Goal: Task Accomplishment & Management: Complete application form

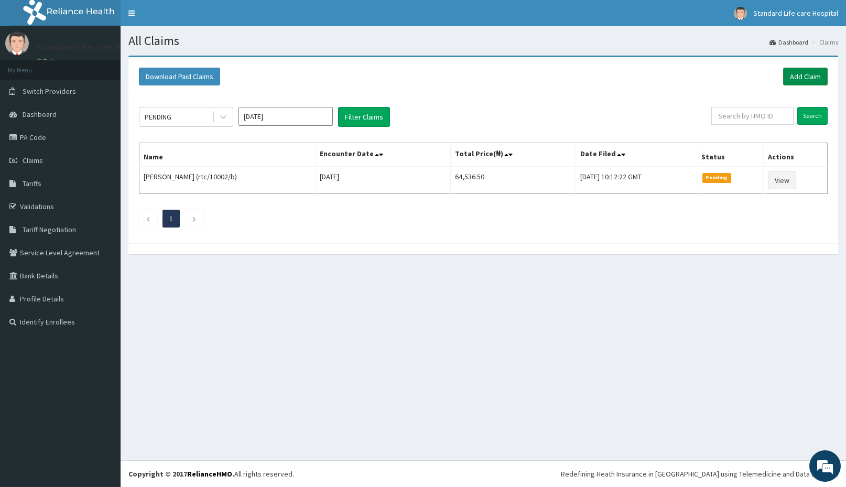
click at [800, 71] on link "Add Claim" at bounding box center [805, 77] width 45 height 18
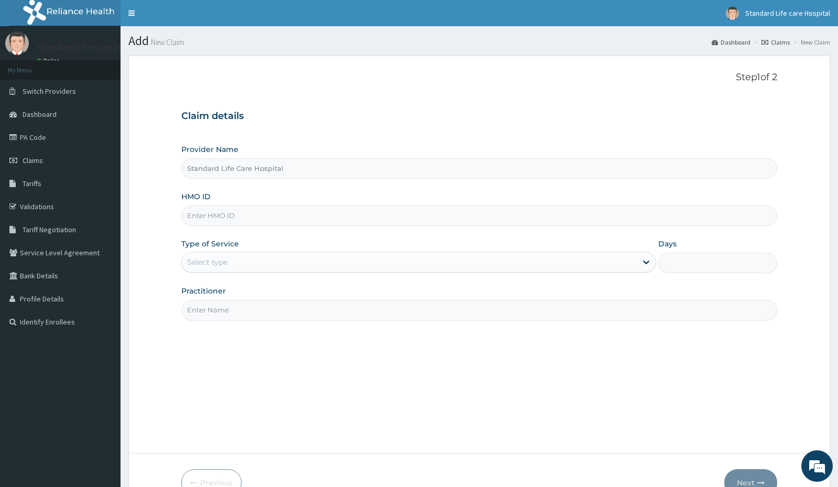
type input "Standard Life Care Hospital"
click at [313, 210] on input "HMO ID" at bounding box center [478, 215] width 595 height 20
type input "SPH/10041/A"
click at [229, 263] on div "Select type" at bounding box center [409, 262] width 455 height 17
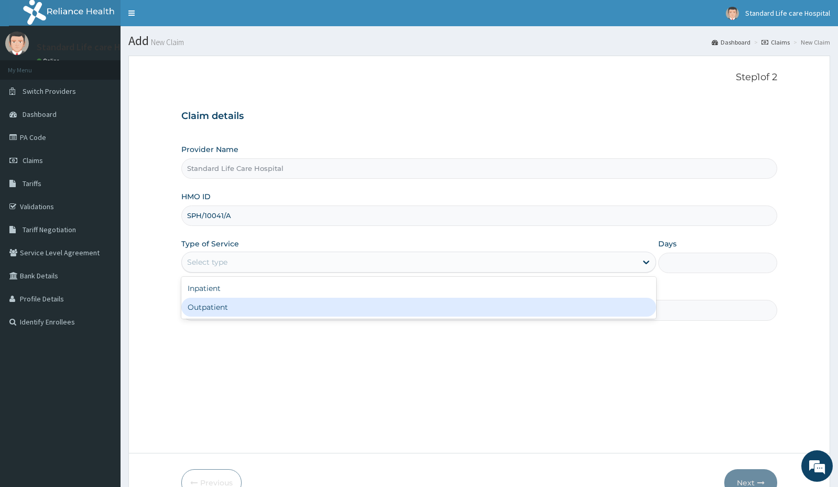
click at [230, 308] on div "Outpatient" at bounding box center [418, 307] width 475 height 19
type input "1"
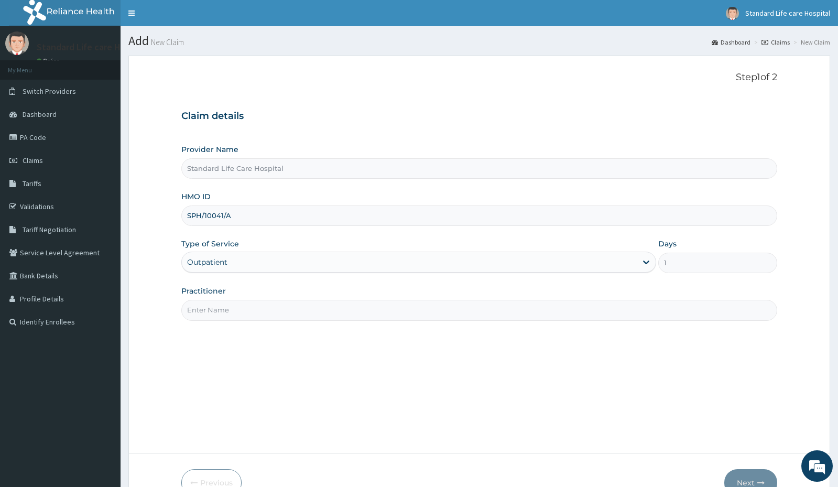
click at [230, 308] on input "Practitioner" at bounding box center [478, 310] width 595 height 20
type input "[PERSON_NAME]"
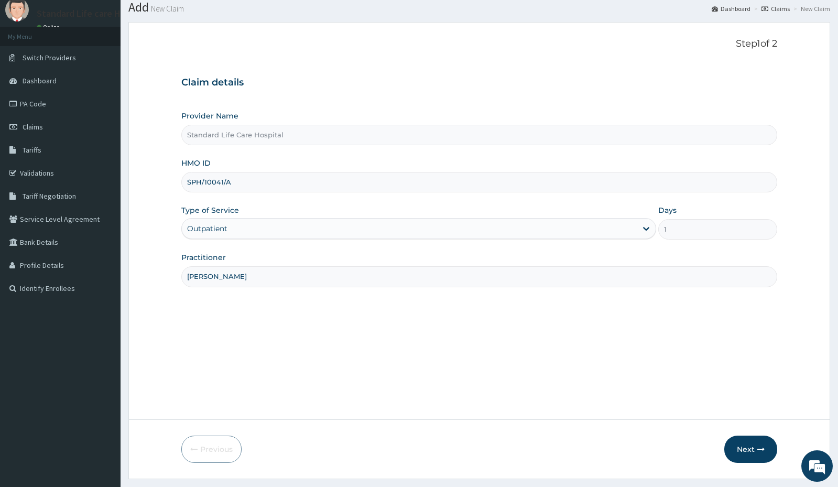
scroll to position [60, 0]
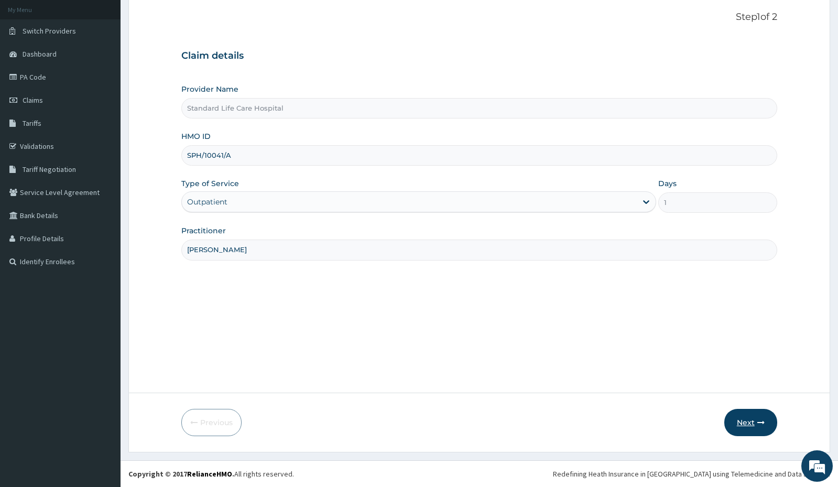
click at [749, 423] on button "Next" at bounding box center [750, 422] width 53 height 27
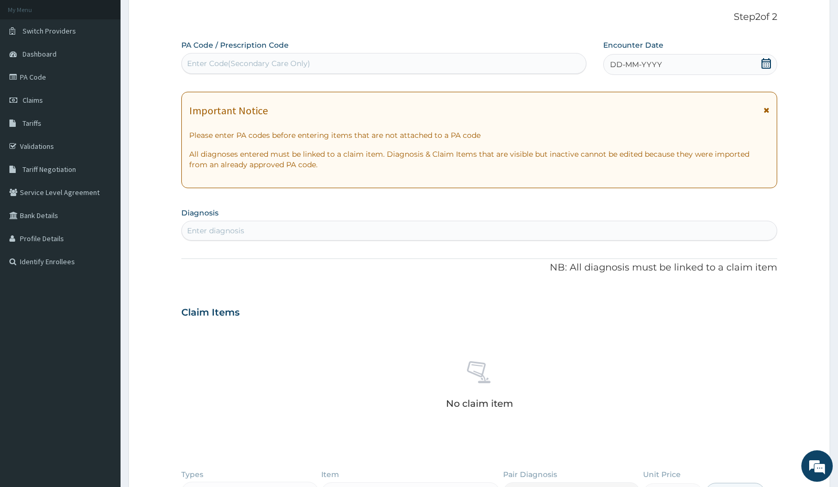
click at [770, 55] on div "DD-MM-YYYY" at bounding box center [689, 64] width 173 height 21
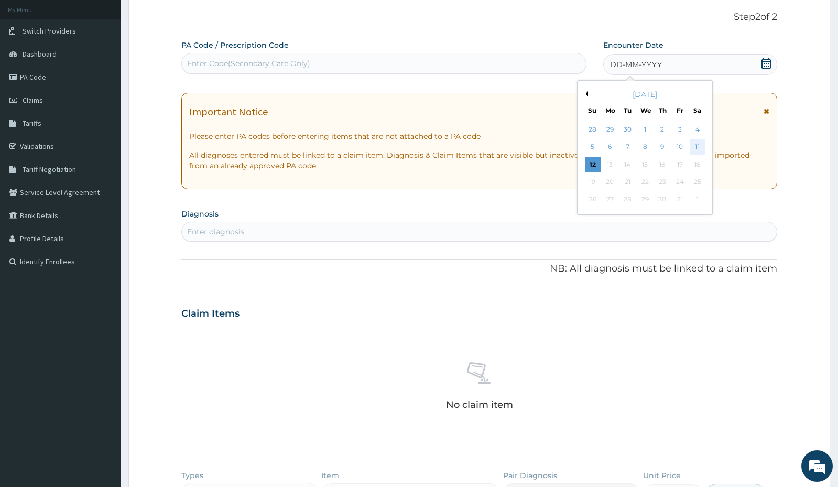
click at [699, 146] on div "11" at bounding box center [698, 147] width 16 height 16
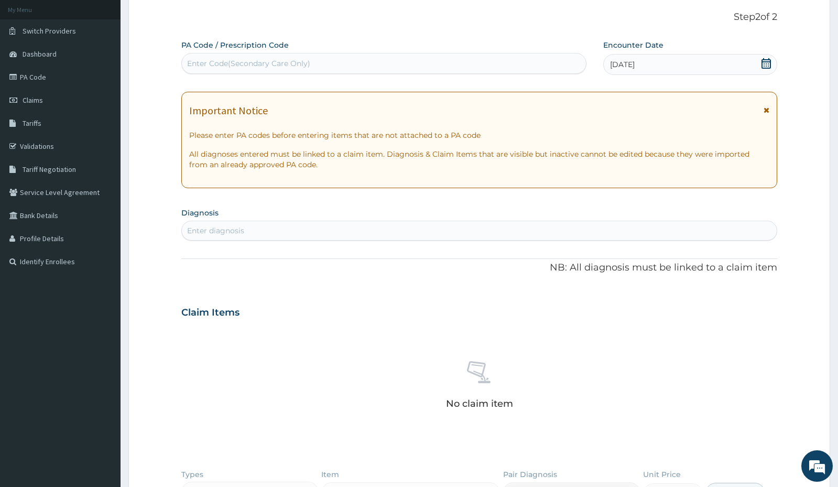
click at [380, 229] on div "Enter diagnosis" at bounding box center [479, 230] width 594 height 17
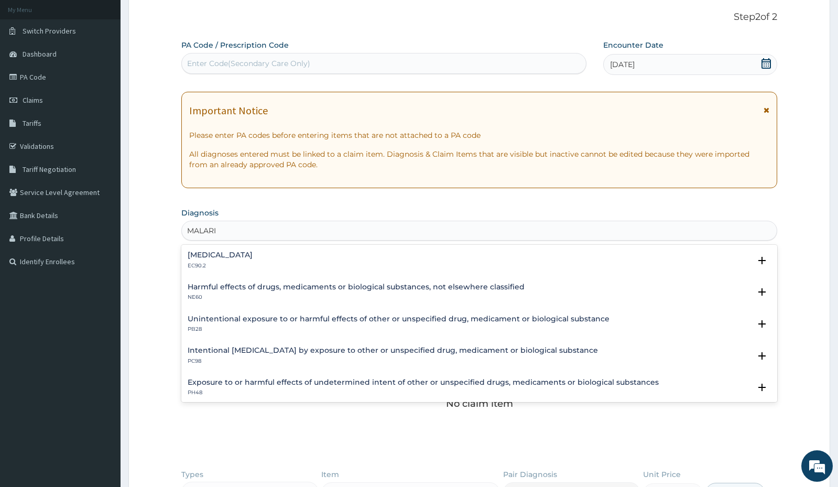
type input "[MEDICAL_DATA]"
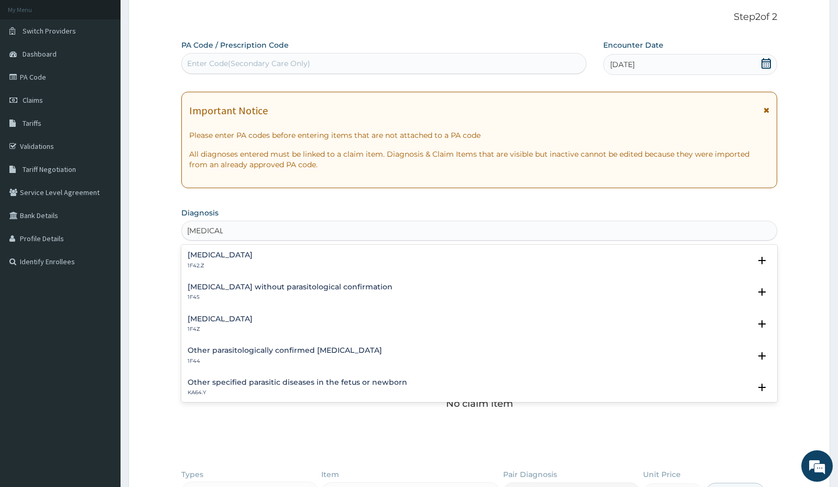
click at [286, 315] on div "[MEDICAL_DATA] 1F4Z" at bounding box center [479, 324] width 583 height 18
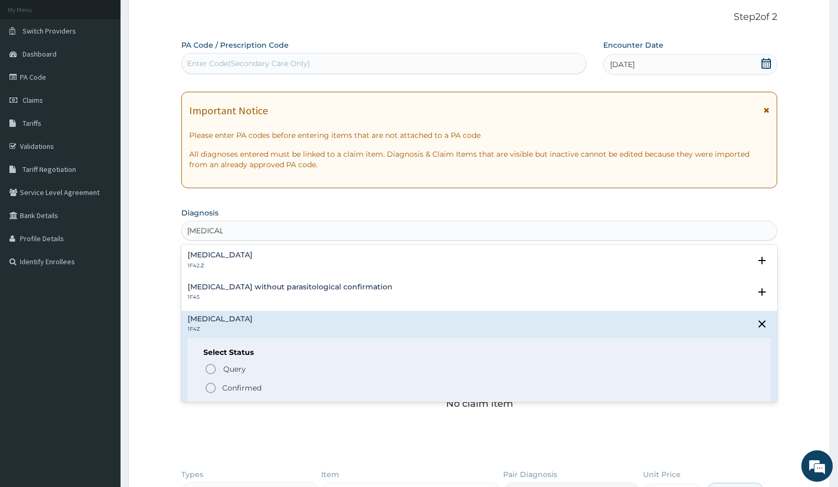
click at [236, 388] on p "Confirmed" at bounding box center [241, 388] width 39 height 10
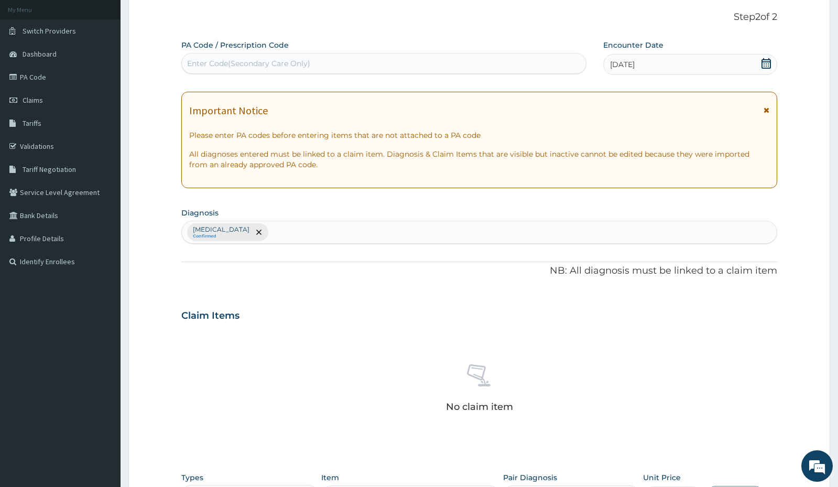
click at [352, 231] on div "[MEDICAL_DATA] Confirmed" at bounding box center [479, 232] width 594 height 22
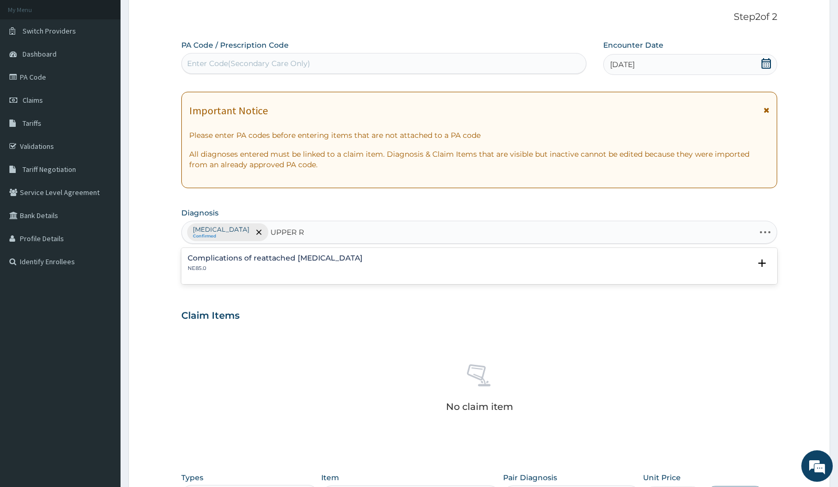
type input "UPPER"
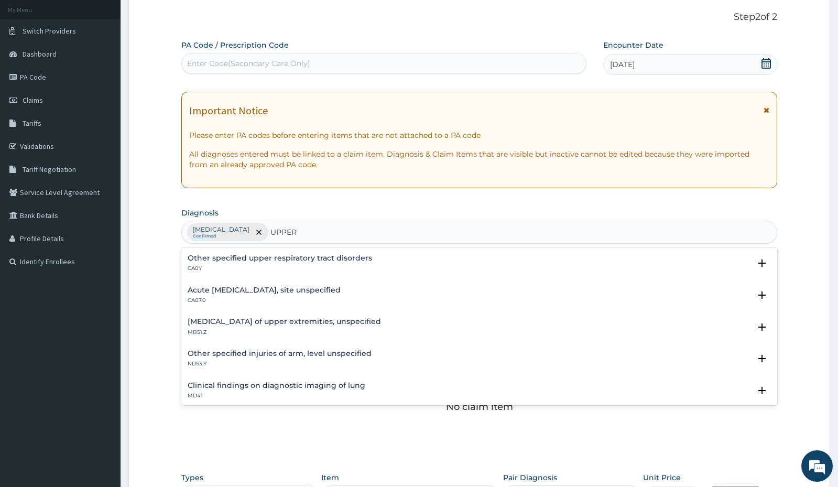
click at [310, 289] on h4 "Acute [MEDICAL_DATA], site unspecified" at bounding box center [264, 290] width 153 height 8
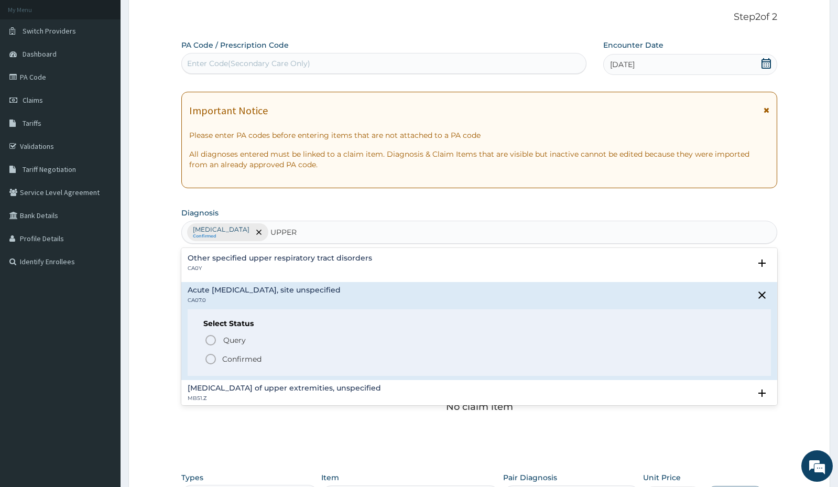
click at [297, 366] on div "Select Status Query Query covers suspected (?), Keep in view (kiv), Ruled out (…" at bounding box center [479, 342] width 583 height 67
click at [215, 358] on icon "status option filled" at bounding box center [210, 359] width 13 height 13
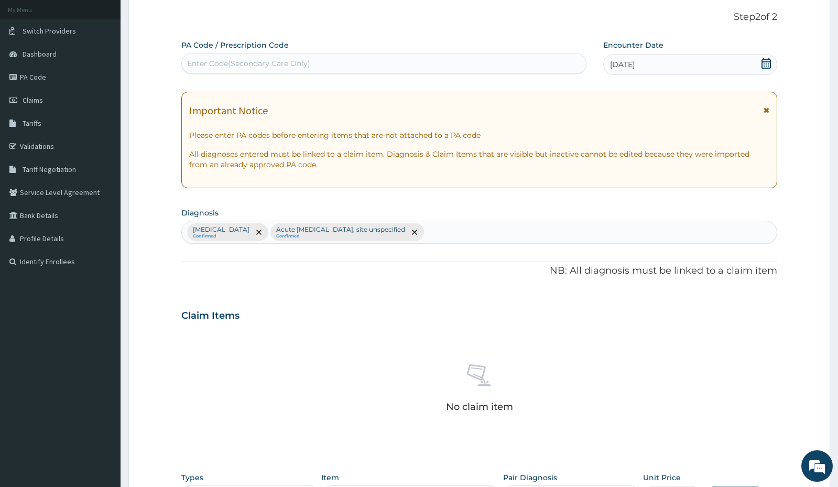
click at [511, 232] on div "[MEDICAL_DATA] Confirmed Acute [MEDICAL_DATA], site unspecified Confirmed" at bounding box center [479, 232] width 594 height 22
click at [486, 223] on div "[MEDICAL_DATA] Confirmed Acute [MEDICAL_DATA], site unspecified Confirmed" at bounding box center [479, 232] width 594 height 22
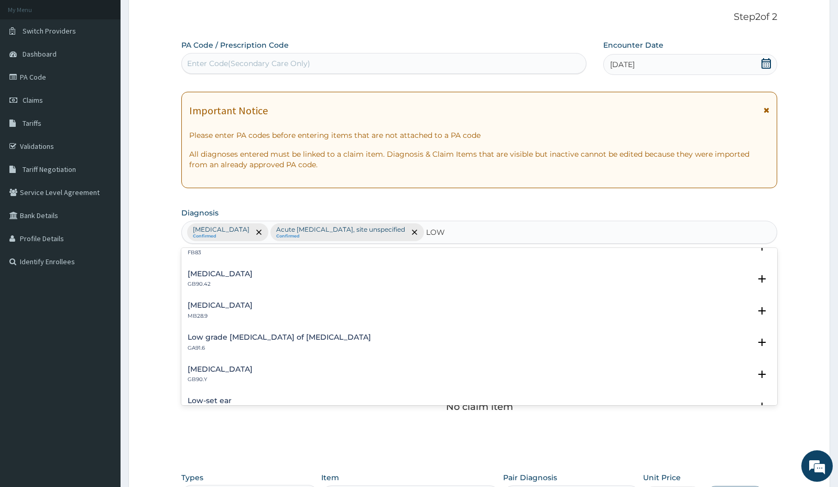
scroll to position [284, 0]
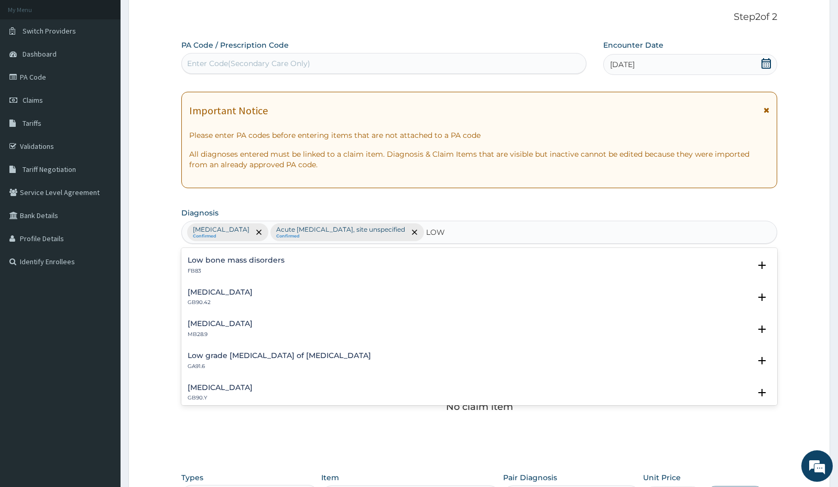
type input "LOW"
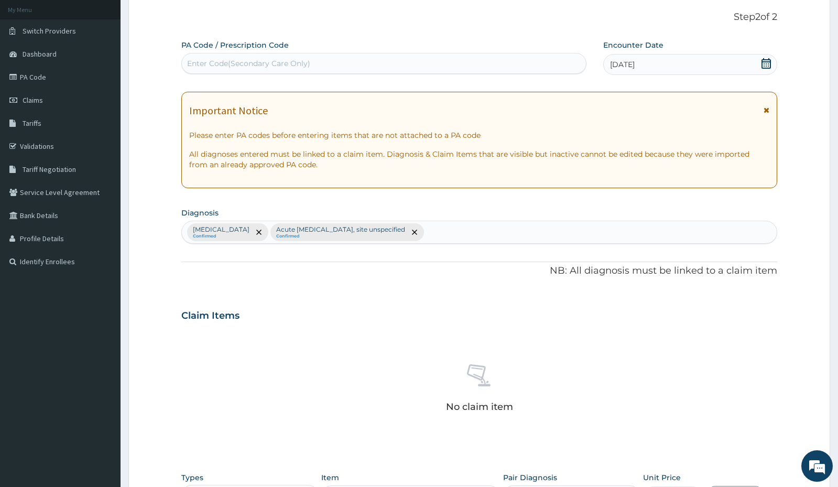
click at [556, 210] on section "Diagnosis [MEDICAL_DATA] Confirmed Acute [MEDICAL_DATA], site unspecified Confi…" at bounding box center [478, 224] width 595 height 39
click at [495, 229] on div "[MEDICAL_DATA] Confirmed Acute [MEDICAL_DATA], site unspecified Confirmed" at bounding box center [479, 232] width 594 height 22
type input "L"
type input "CHLO"
click at [469, 241] on div "[MEDICAL_DATA] Confirmed Acute [MEDICAL_DATA], site unspecified Confirmed" at bounding box center [479, 232] width 594 height 22
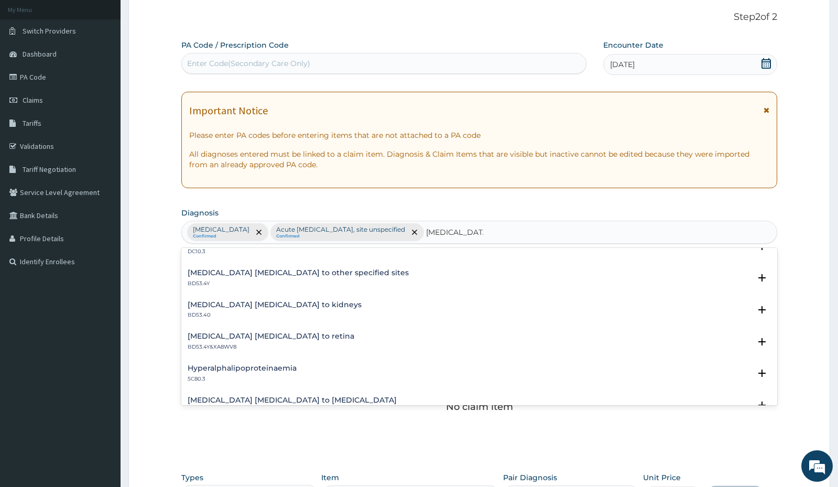
scroll to position [419, 0]
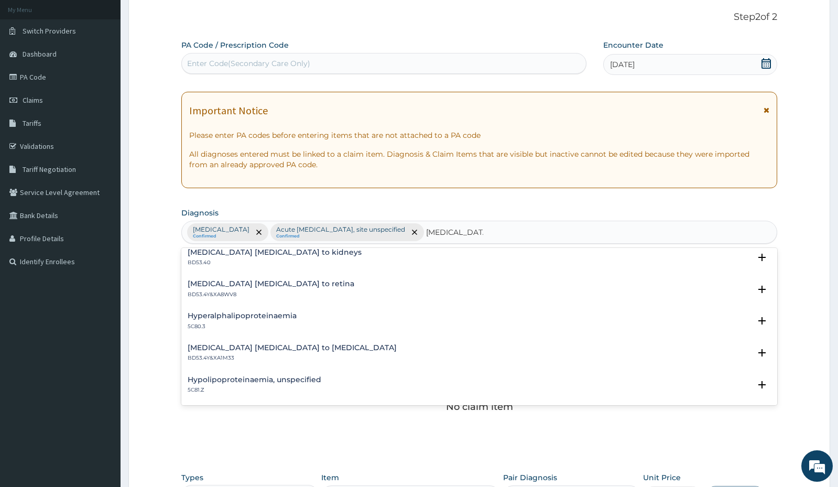
type input "[MEDICAL_DATA]"
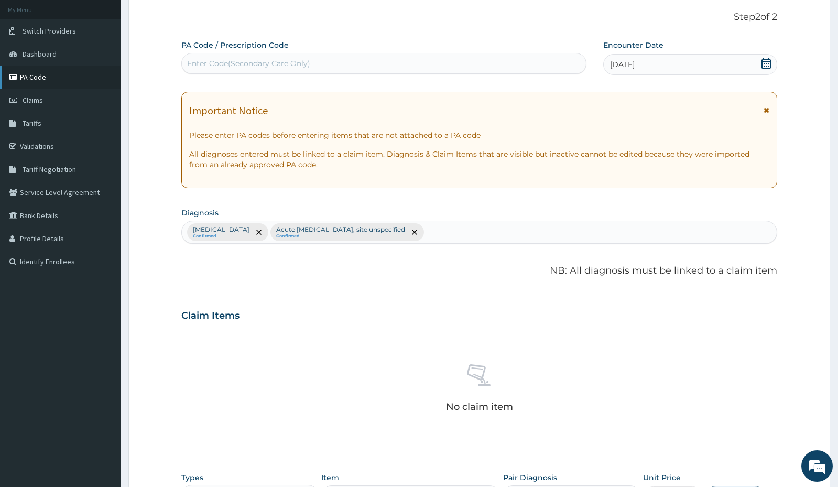
click at [61, 79] on link "PA Code" at bounding box center [60, 77] width 121 height 23
